Goal: Use online tool/utility: Utilize a website feature to perform a specific function

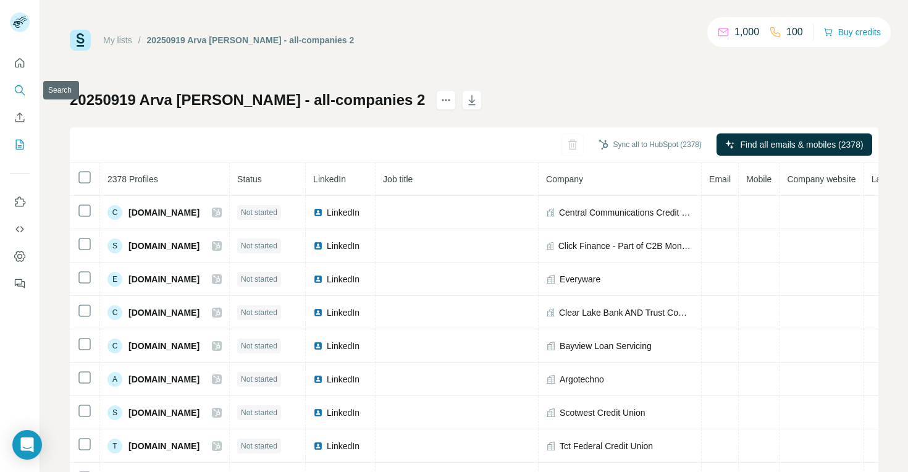
click at [20, 89] on icon "Search" at bounding box center [20, 90] width 12 height 12
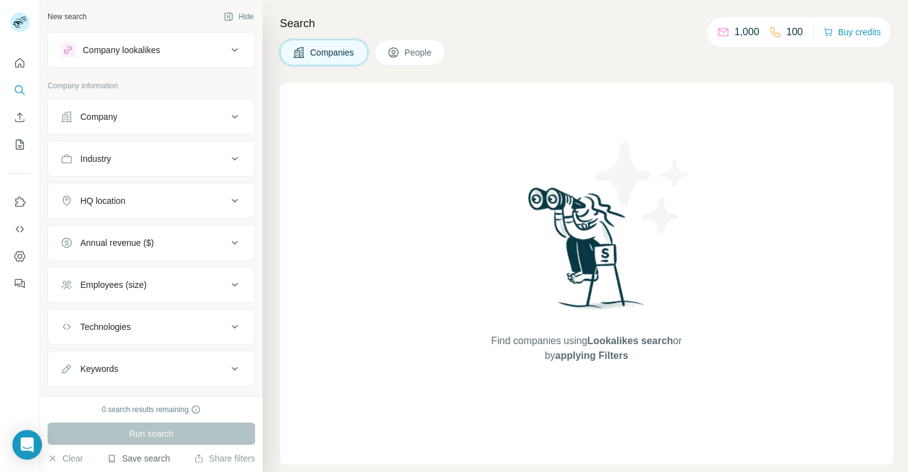
click at [156, 458] on button "Save search" at bounding box center [138, 458] width 63 height 12
click at [165, 442] on div "View my saved searches" at bounding box center [173, 437] width 130 height 25
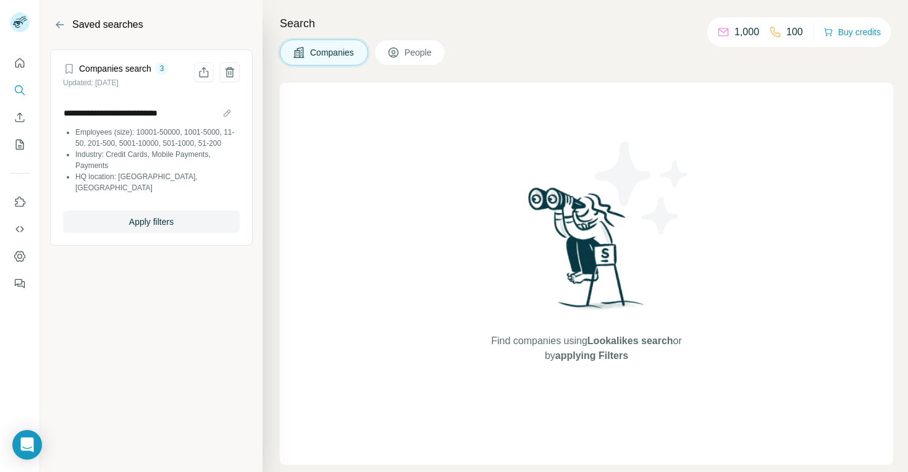
click at [156, 149] on li "Employees (size): 10001-50000, 1001-5000, 11-50, 201-500, 5001-10000, 501-1000,…" at bounding box center [157, 138] width 164 height 22
click at [144, 221] on span "Apply filters" at bounding box center [151, 222] width 44 height 12
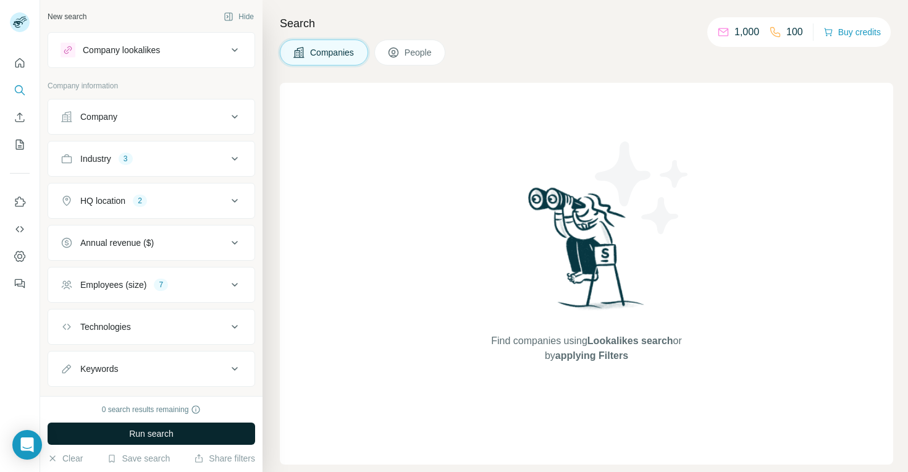
click at [173, 432] on span "Run search" at bounding box center [151, 434] width 44 height 12
